Goal: Task Accomplishment & Management: Manage account settings

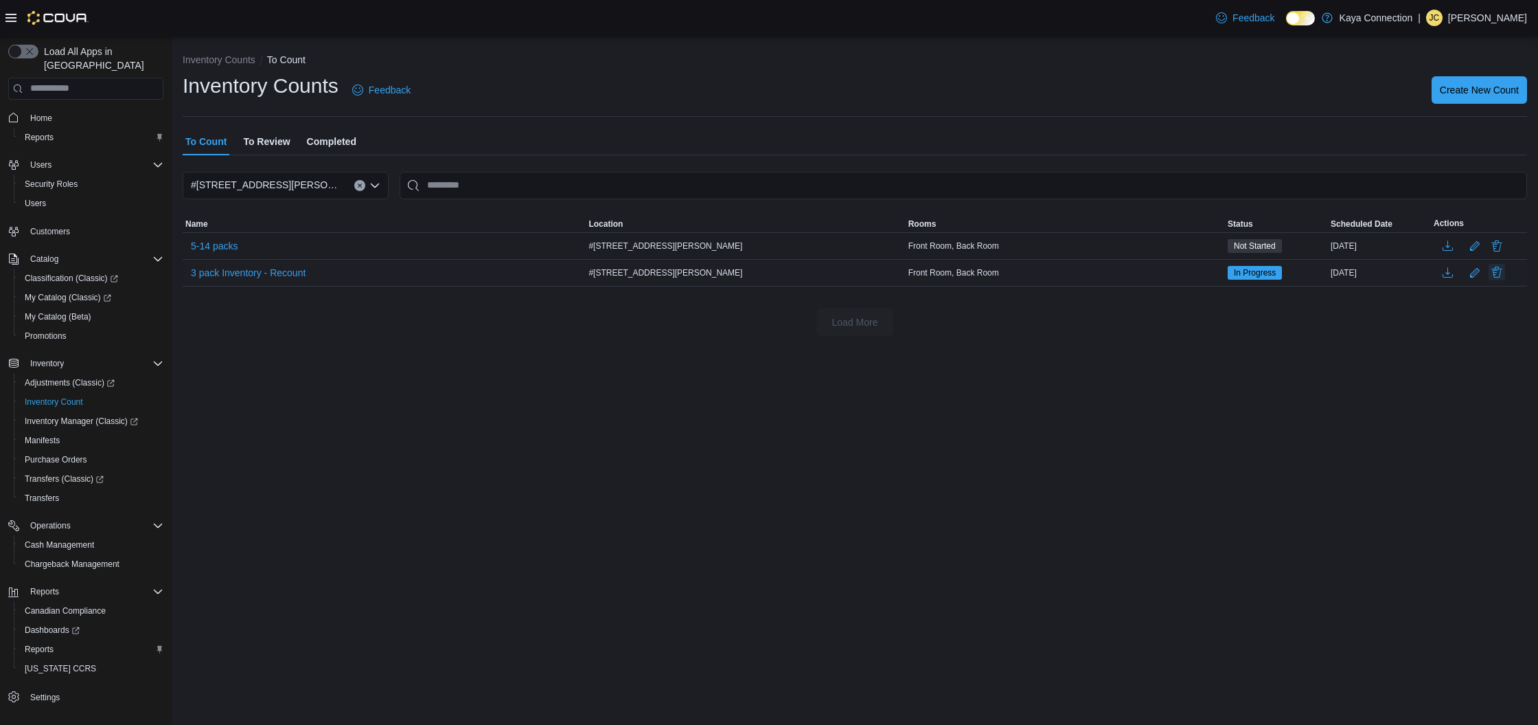
click at [1497, 276] on button "Delete" at bounding box center [1497, 272] width 16 height 16
click at [1461, 406] on span "Delete" at bounding box center [1457, 401] width 27 height 14
click at [1462, 398] on span "Delete" at bounding box center [1457, 401] width 27 height 14
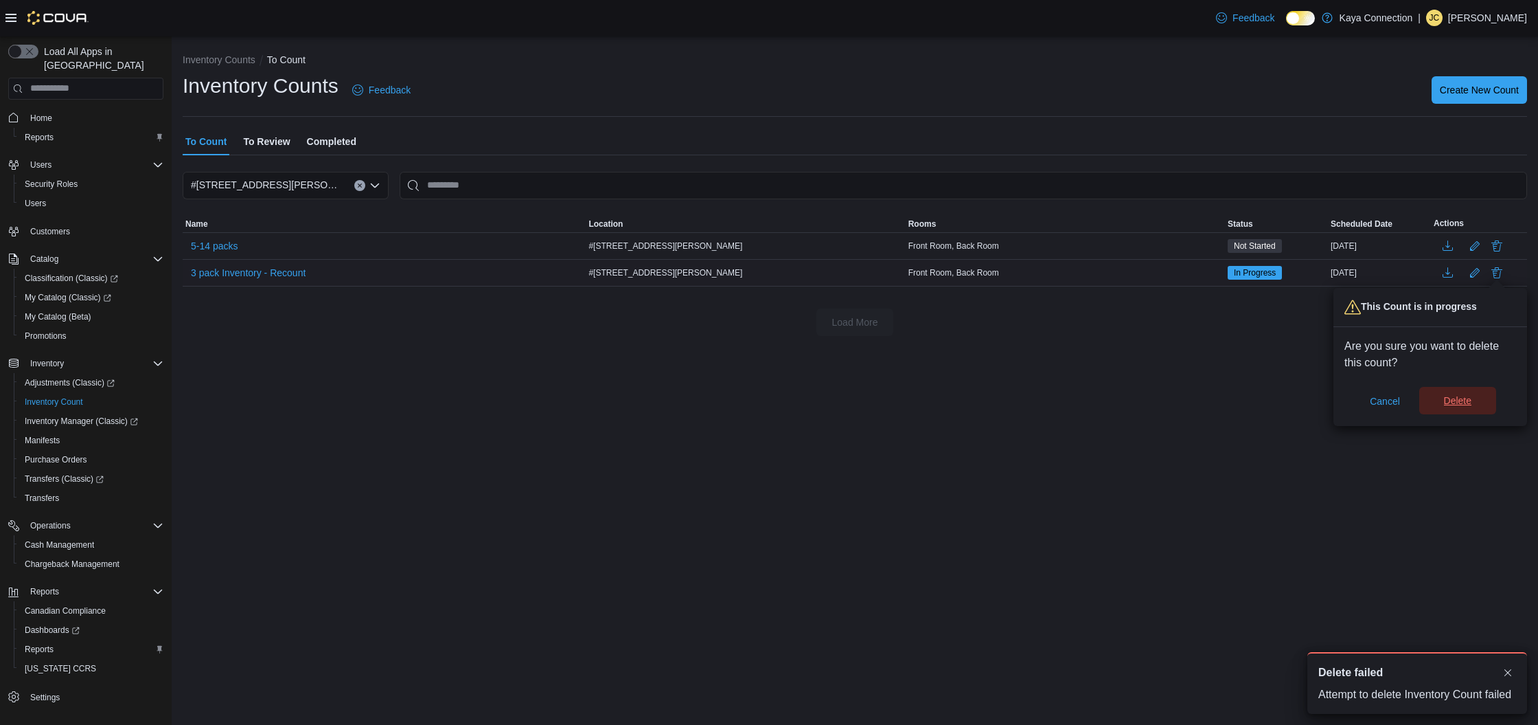
click at [1462, 398] on span "Delete" at bounding box center [1457, 401] width 27 height 14
click at [1386, 404] on span "Cancel" at bounding box center [1385, 401] width 30 height 14
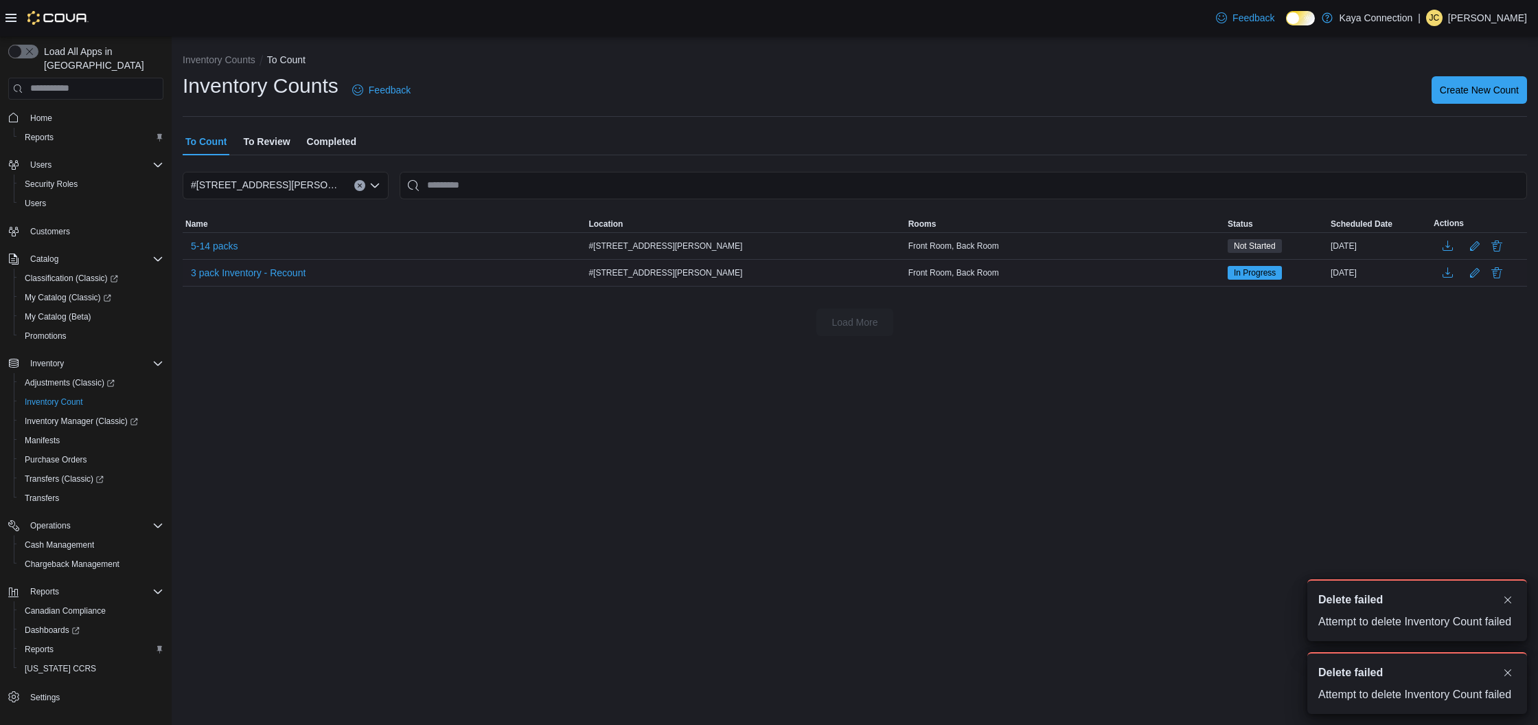
click at [1003, 373] on div "Inventory Counts To Count Inventory Counts Feedback Create New Count To Count T…" at bounding box center [855, 380] width 1367 height 688
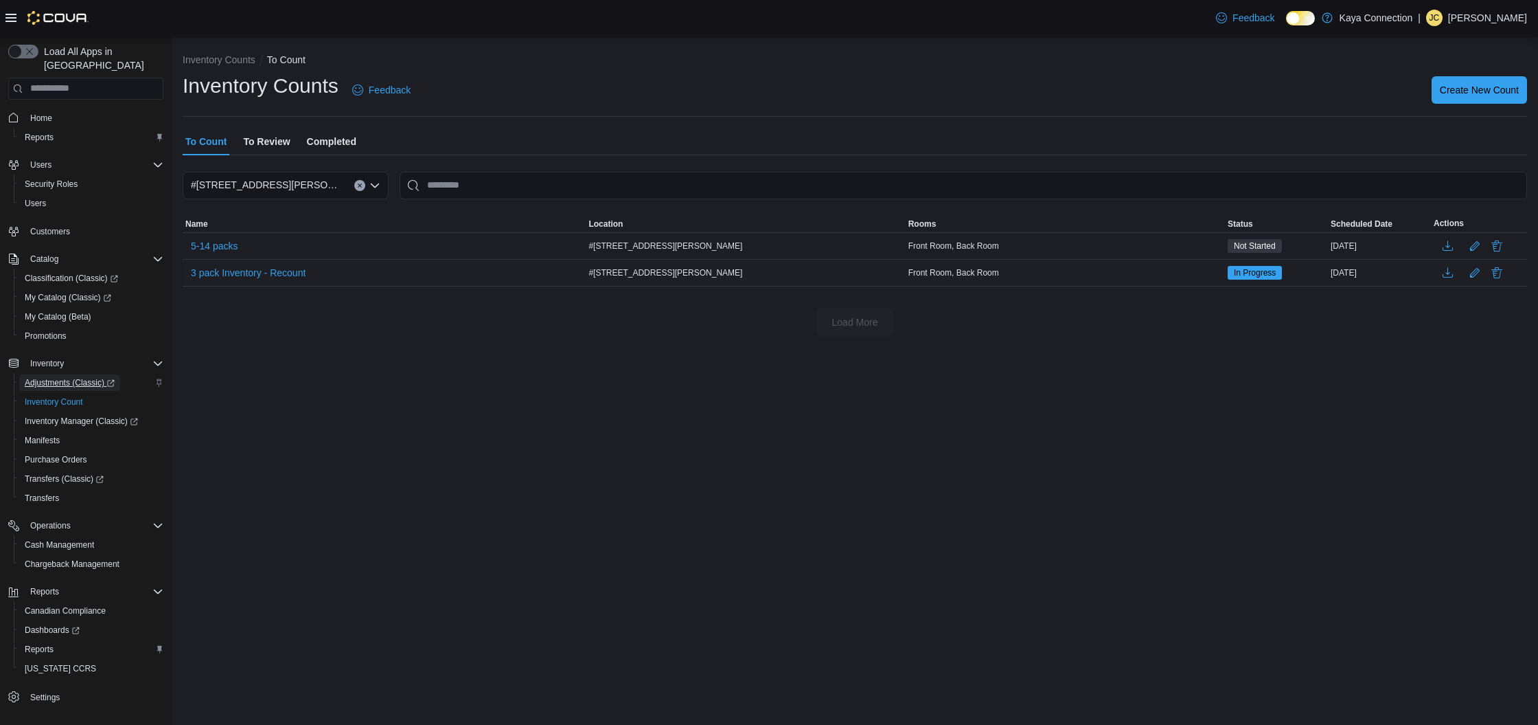
click at [36, 377] on span "Adjustments (Classic)" at bounding box center [70, 382] width 90 height 11
